Goal: Book appointment/travel/reservation

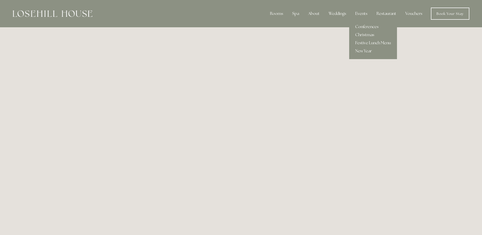
click at [361, 13] on div "Events" at bounding box center [361, 14] width 20 height 10
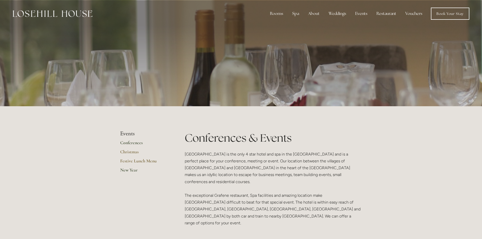
click at [131, 169] on link "New Year" at bounding box center [144, 171] width 48 height 9
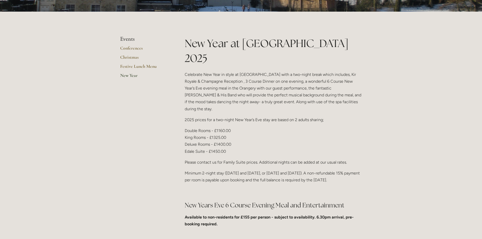
scroll to position [126, 0]
